Goal: Transaction & Acquisition: Subscribe to service/newsletter

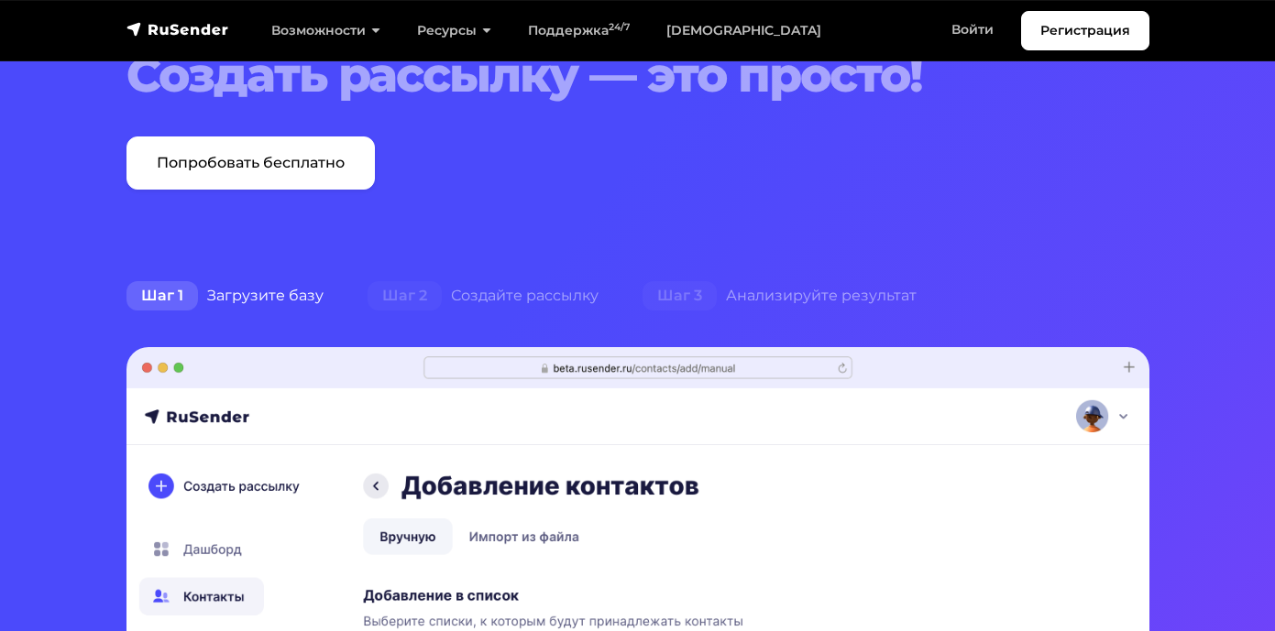
scroll to position [249, 0]
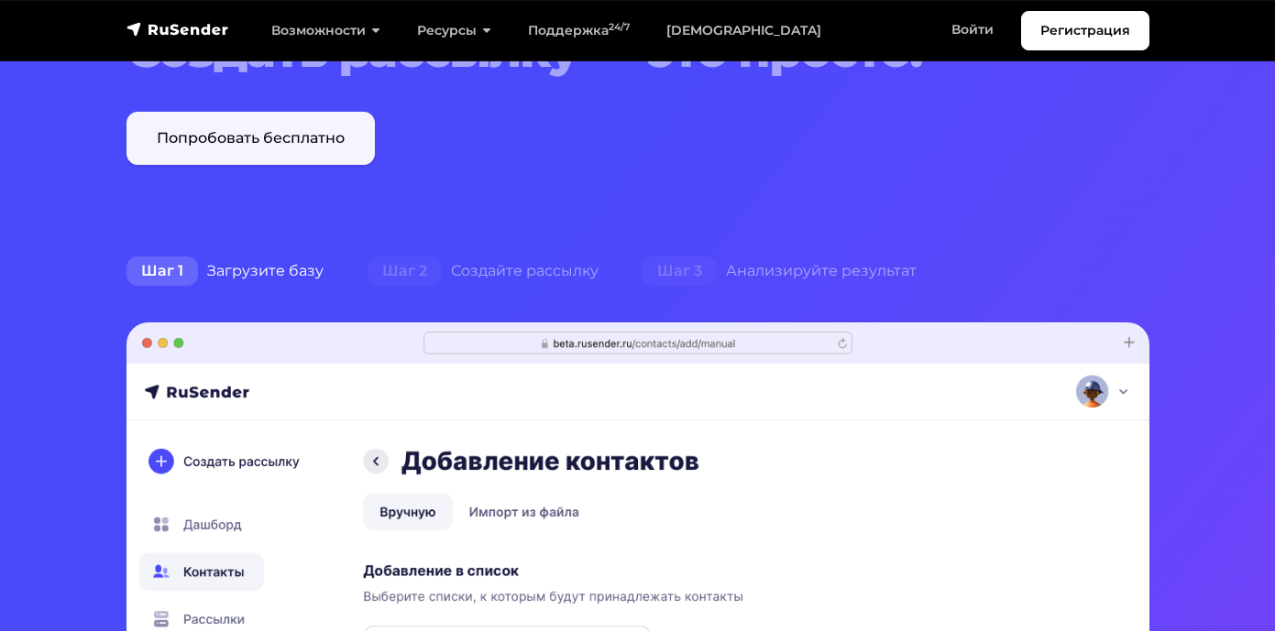
click at [295, 130] on link "Попробовать бесплатно" at bounding box center [250, 138] width 248 height 53
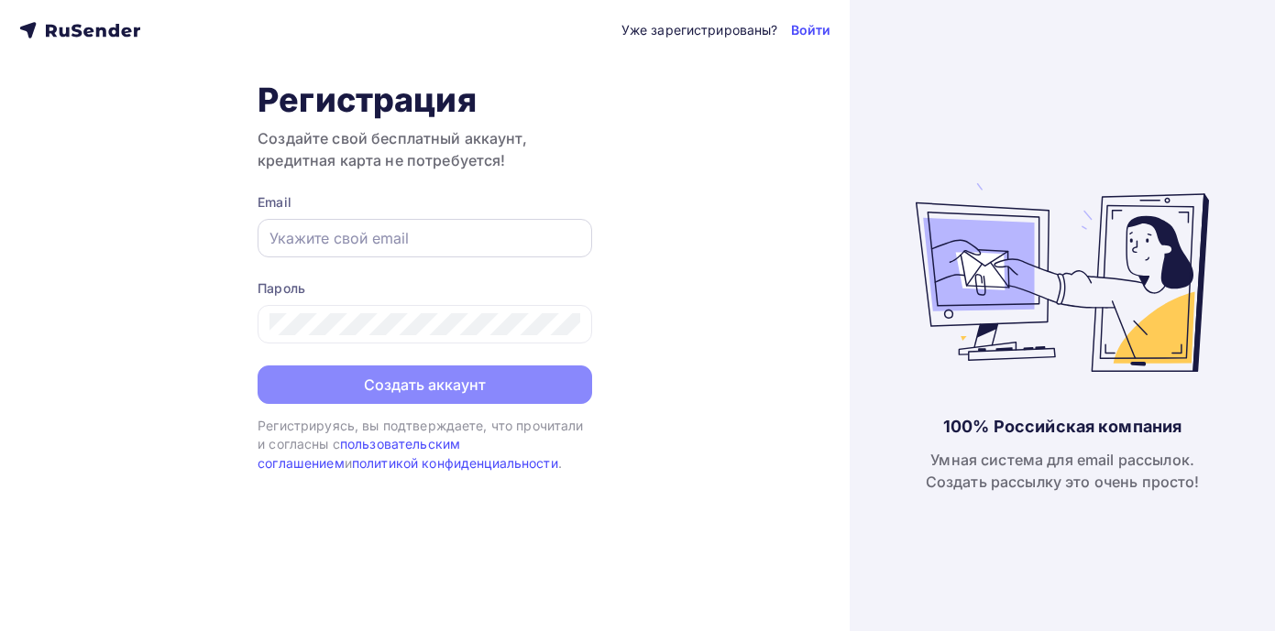
click at [313, 239] on input "text" at bounding box center [424, 238] width 311 height 22
type input "pogorelova.as@ya.ru"
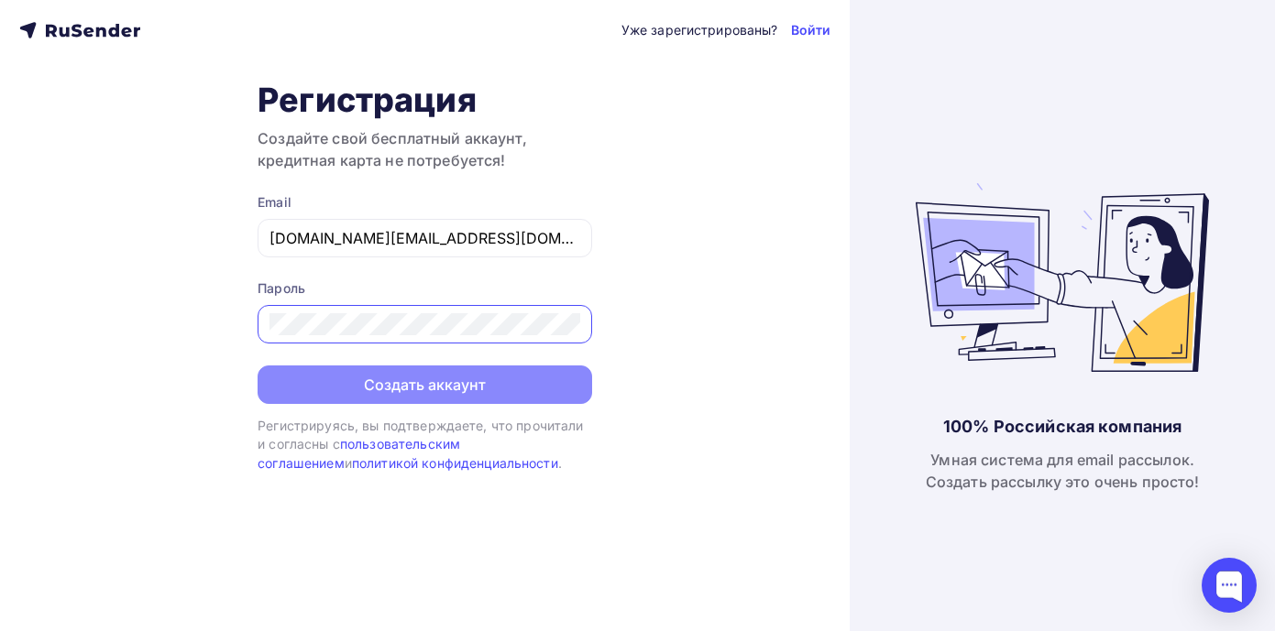
click at [379, 489] on div "Уже зарегистрированы? Войти Регистрация Создайте свой бесплатный аккаунт, креди…" at bounding box center [425, 315] width 850 height 631
click at [332, 309] on div at bounding box center [425, 324] width 335 height 38
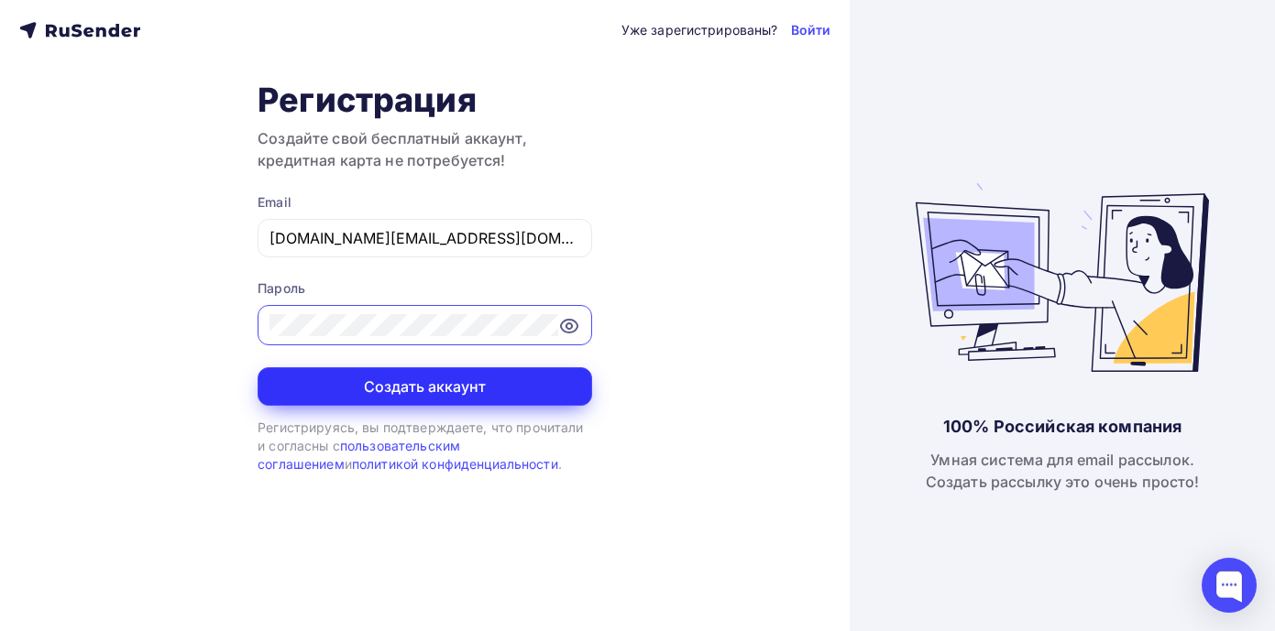
click at [346, 384] on button "Создать аккаунт" at bounding box center [425, 387] width 335 height 38
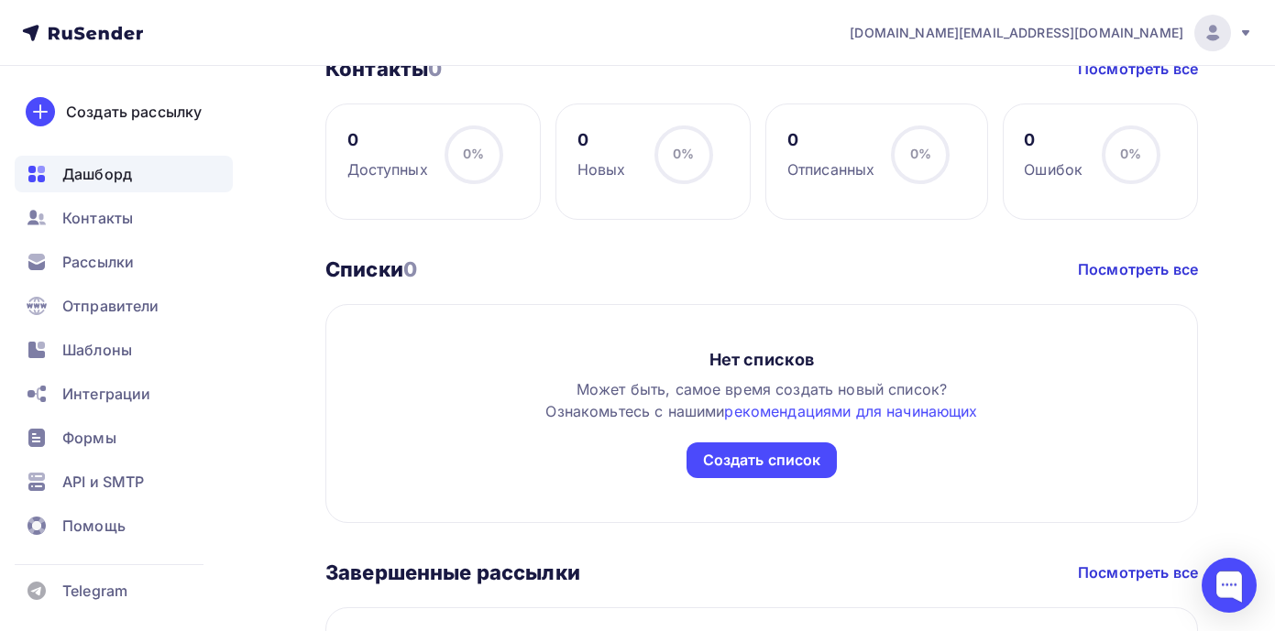
scroll to position [826, 0]
